Goal: Transaction & Acquisition: Purchase product/service

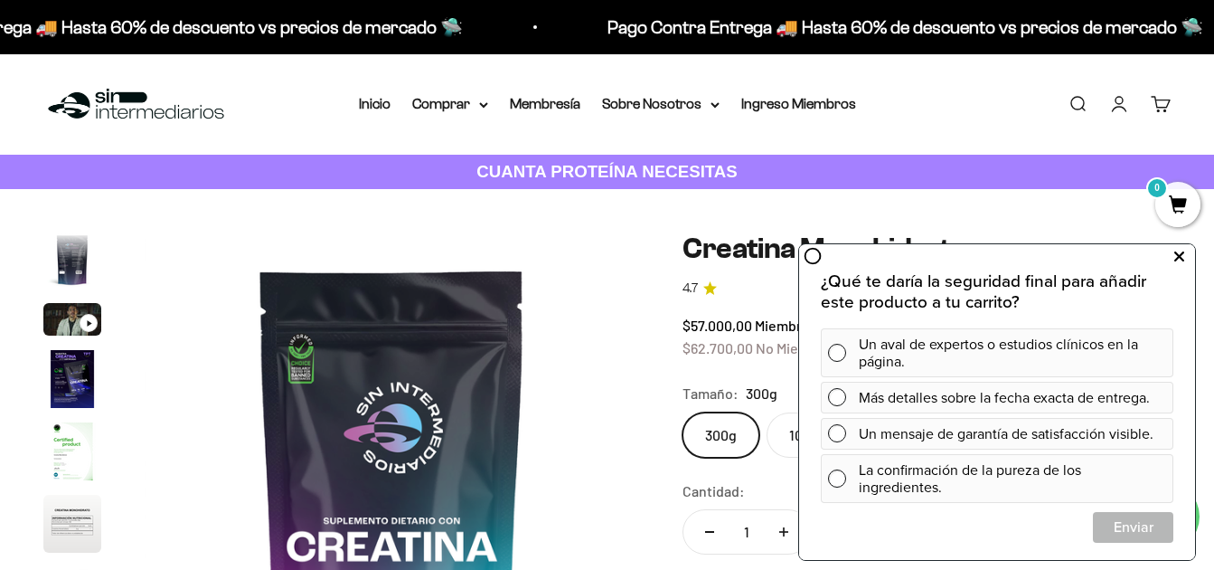
click at [1180, 258] on icon at bounding box center [1179, 257] width 10 height 24
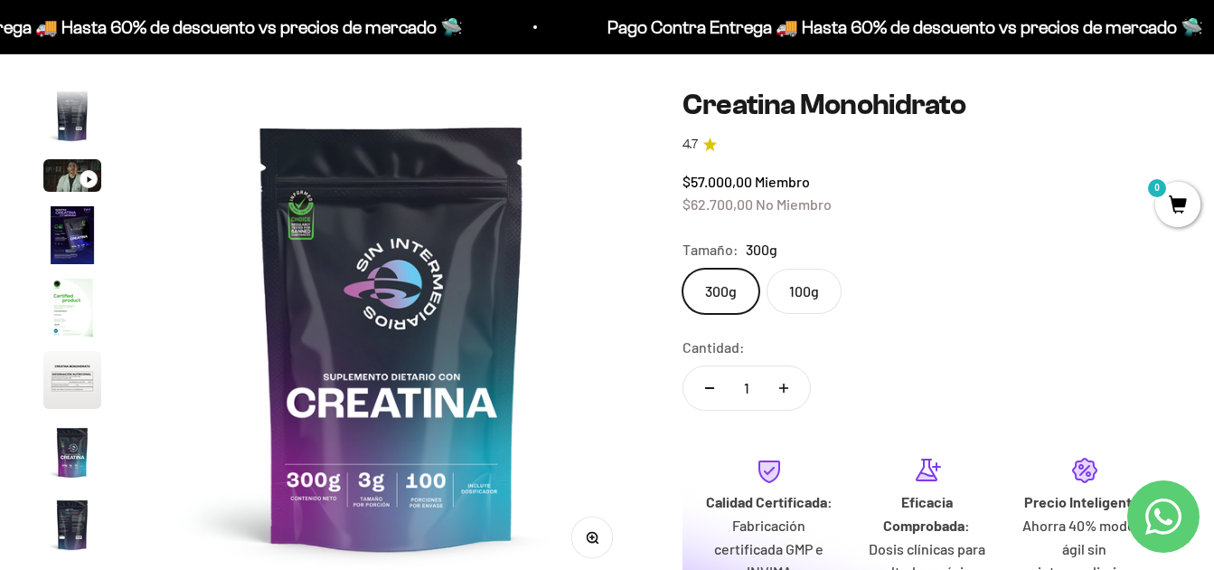
scroll to position [90, 0]
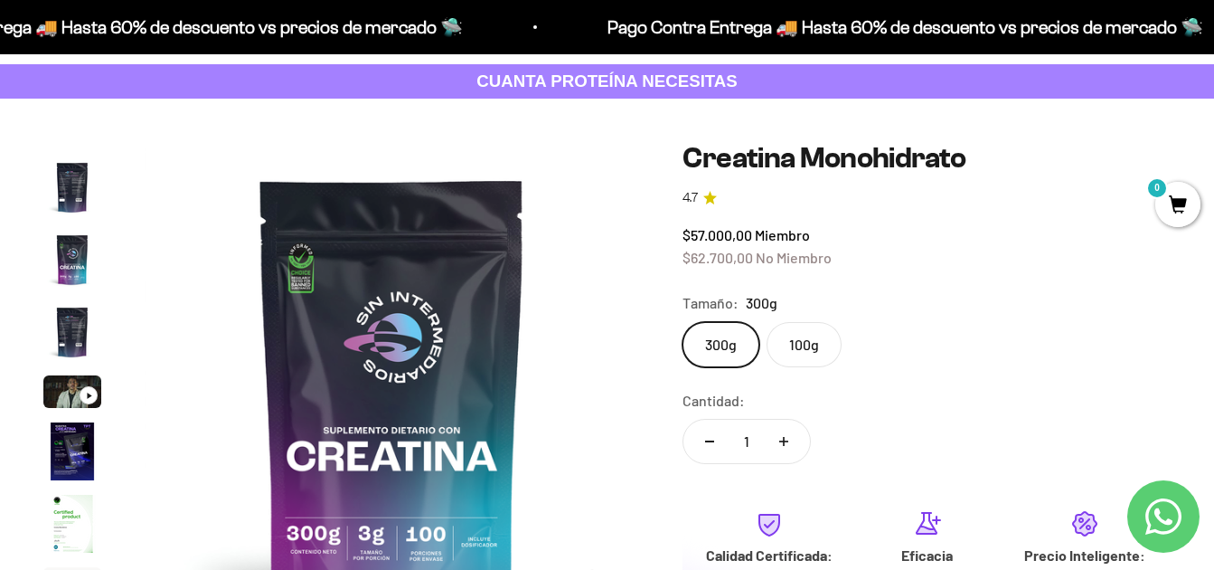
scroll to position [74, 0]
